Goal: Transaction & Acquisition: Download file/media

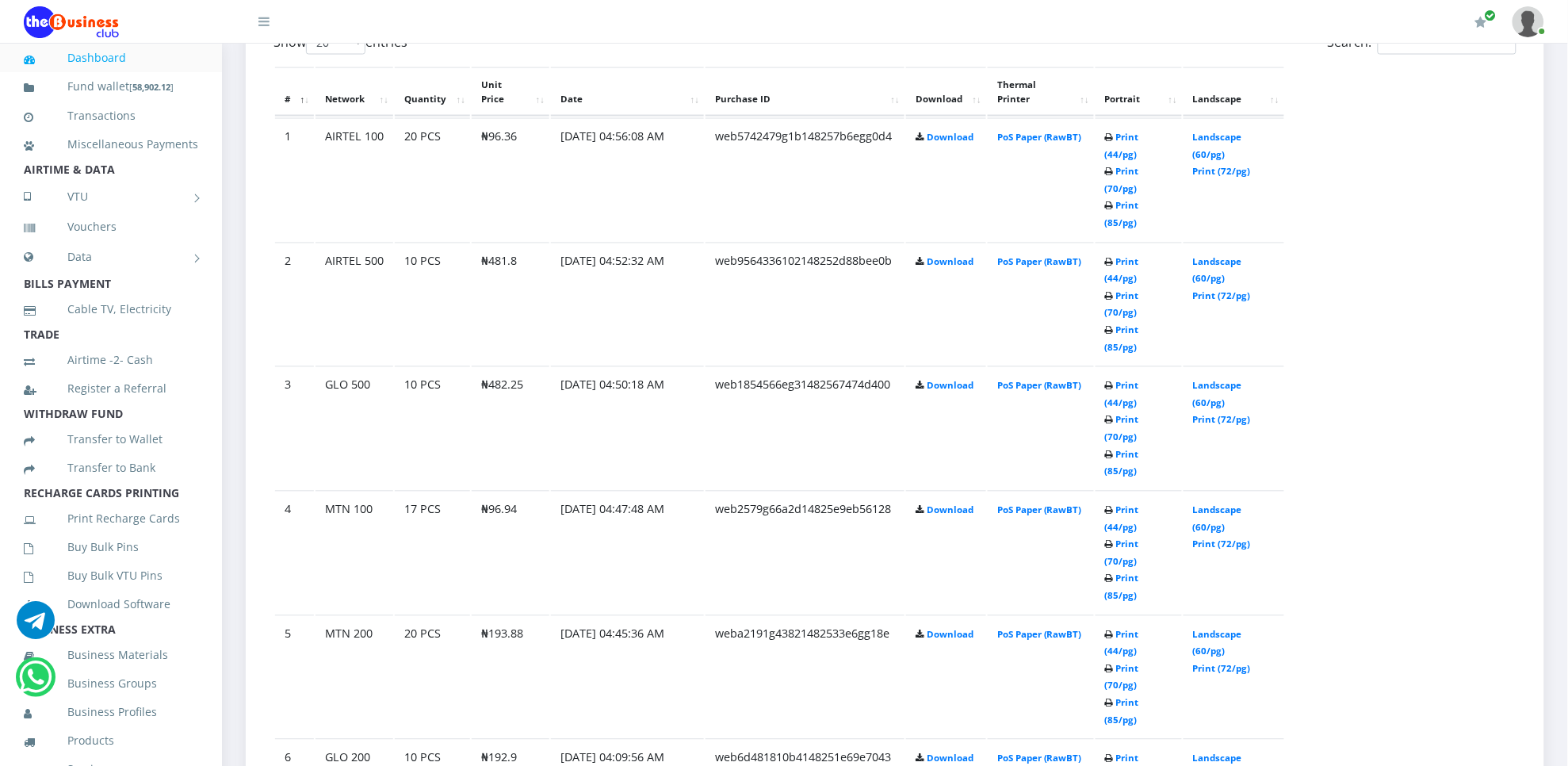
scroll to position [869, 0]
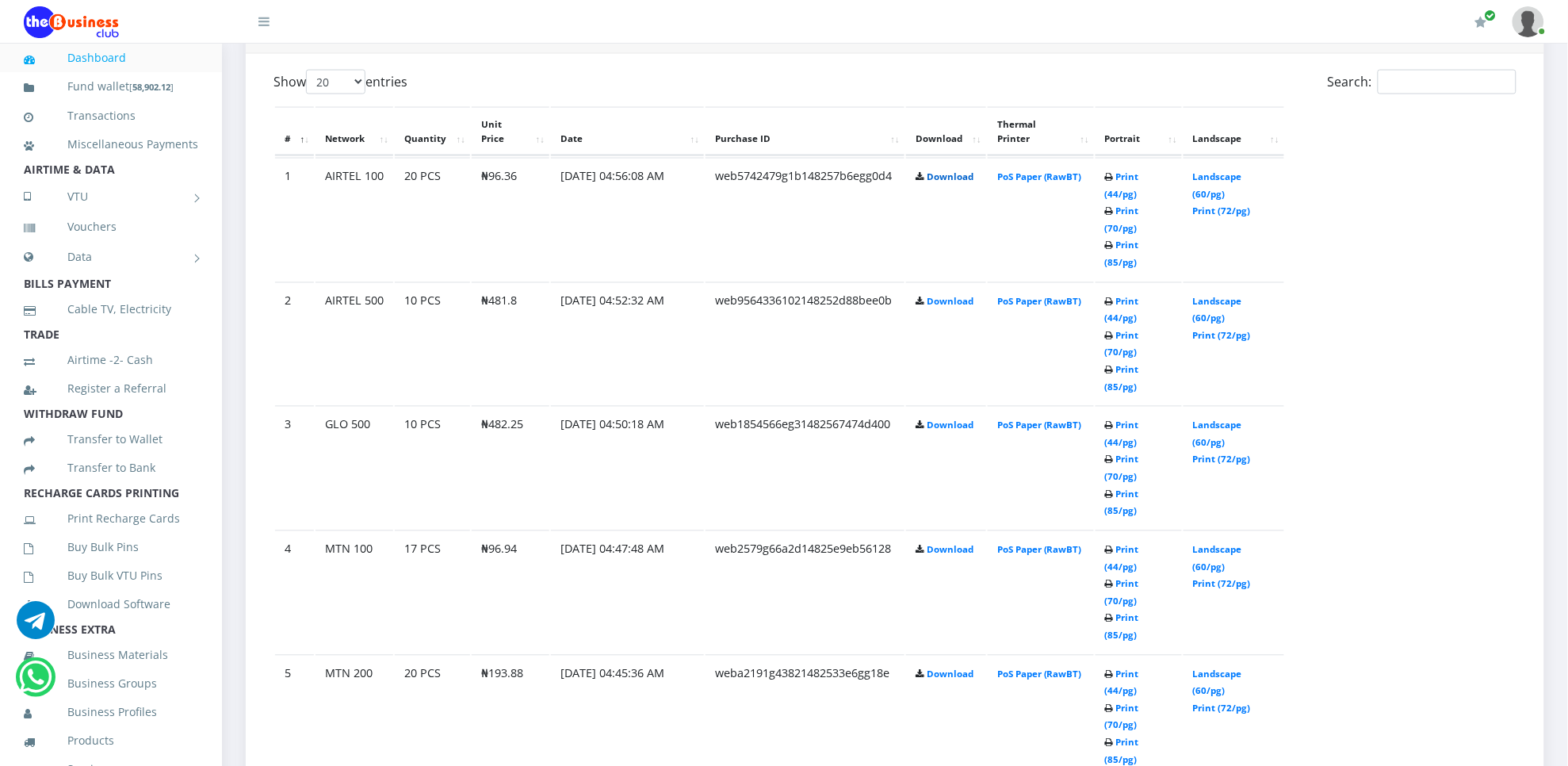
click at [939, 177] on link "Download" at bounding box center [950, 177] width 47 height 12
click at [957, 296] on link "Download" at bounding box center [950, 301] width 47 height 12
click at [942, 420] on link "Download" at bounding box center [950, 425] width 47 height 12
click at [935, 544] on link "Download" at bounding box center [950, 549] width 47 height 12
click at [928, 669] on link "Download" at bounding box center [950, 674] width 47 height 12
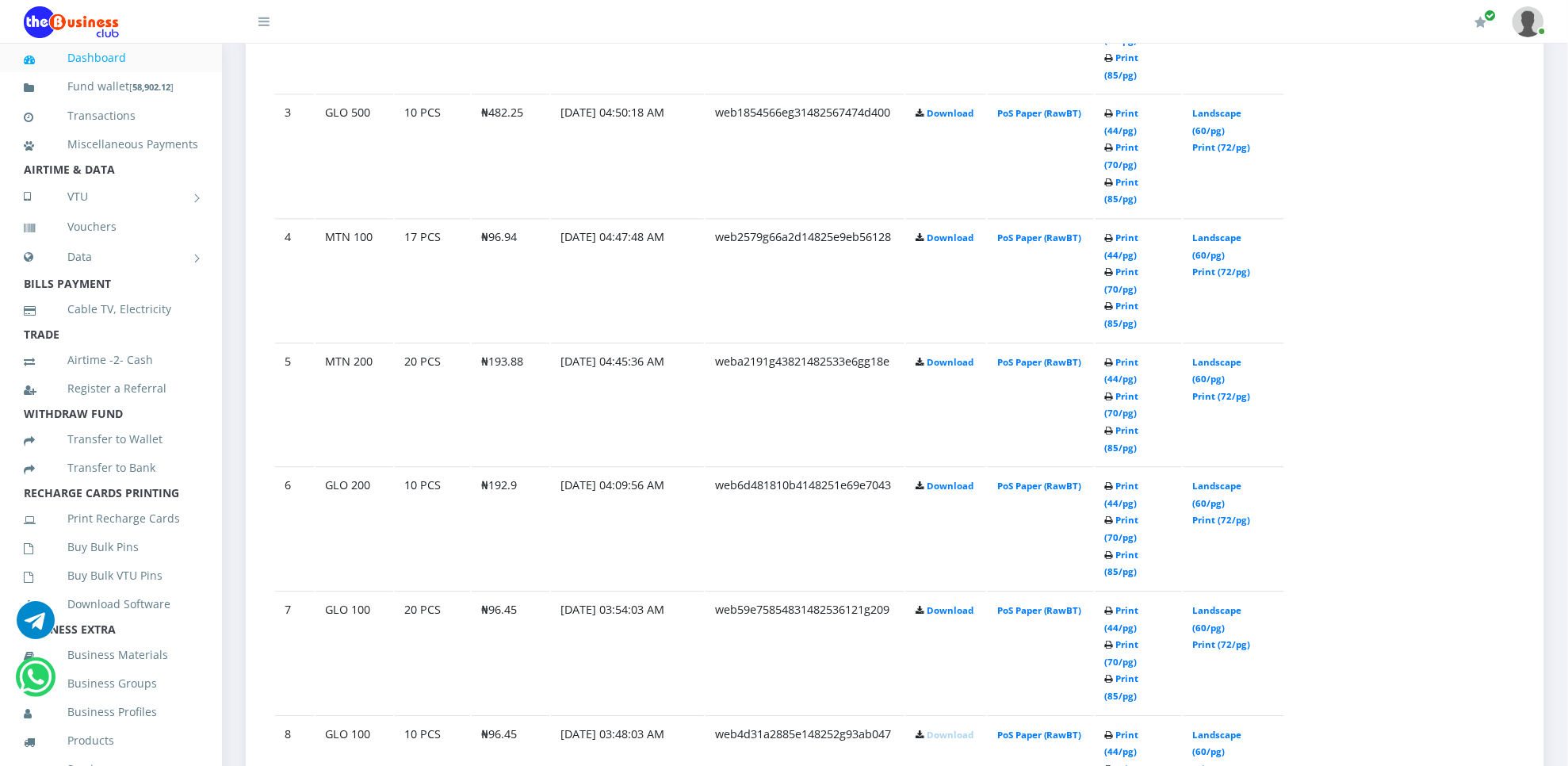
scroll to position [1187, 0]
